Goal: Transaction & Acquisition: Purchase product/service

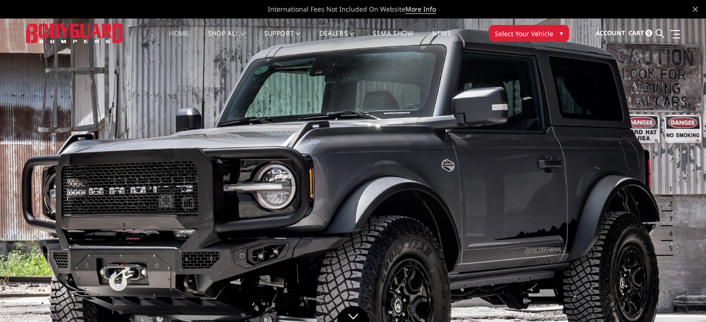
click at [551, 34] on button "Select Your Vehicle ▾" at bounding box center [529, 33] width 80 height 17
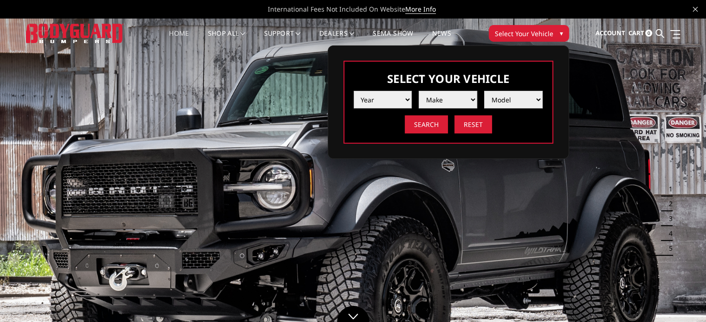
click at [383, 103] on select "Year 2025 2024 2023 2022 2021 2020 2019 2018 2017 2016 2015 2014 2013 2012 2011…" at bounding box center [383, 100] width 58 height 18
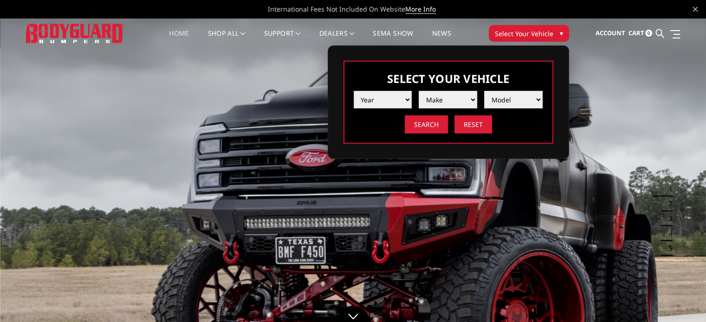
select select "yr_2014"
click at [354, 91] on select "Year 2025 2024 2023 2022 2021 2020 2019 2018 2017 2016 2015 2014 2013 2012 2011…" at bounding box center [383, 100] width 58 height 18
click at [456, 97] on select "Make Chevrolet Ford GMC Ram Toyota" at bounding box center [447, 100] width 58 height 18
select select "mk_chevrolet"
click at [418, 91] on select "Make Chevrolet Ford GMC Ram Toyota" at bounding box center [447, 100] width 58 height 18
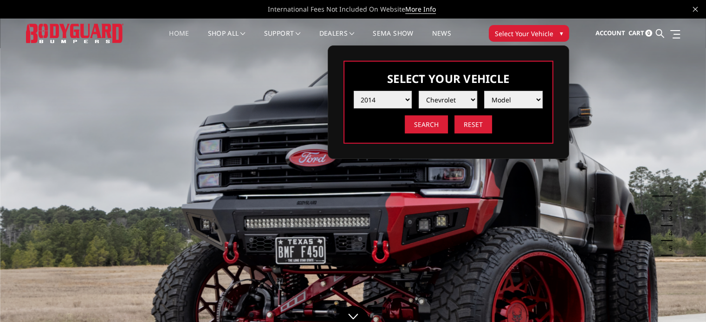
click at [510, 102] on select "Model Silverado 1500 Silverado 2500 / 3500 Tahoe/Suburban 1500" at bounding box center [513, 100] width 58 height 18
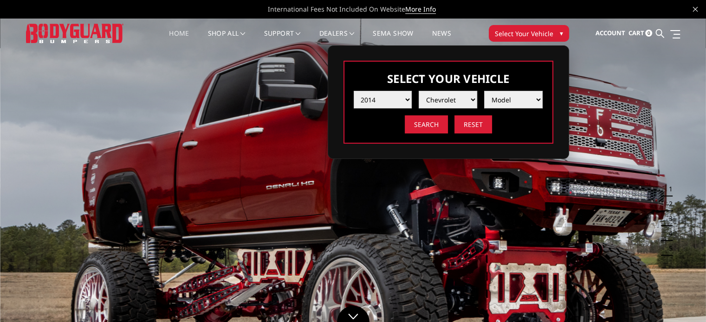
select select "md_silverado-1500"
click at [484, 91] on select "Model Silverado 1500 Silverado 2500 / 3500 Tahoe/Suburban 1500" at bounding box center [513, 100] width 58 height 18
click at [419, 128] on input "Search" at bounding box center [426, 125] width 43 height 18
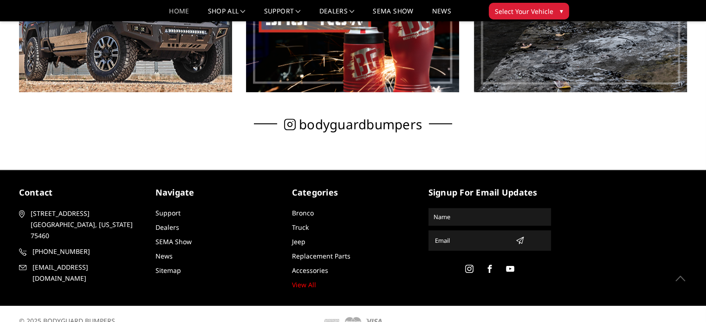
scroll to position [650, 0]
